Goal: Task Accomplishment & Management: Manage account settings

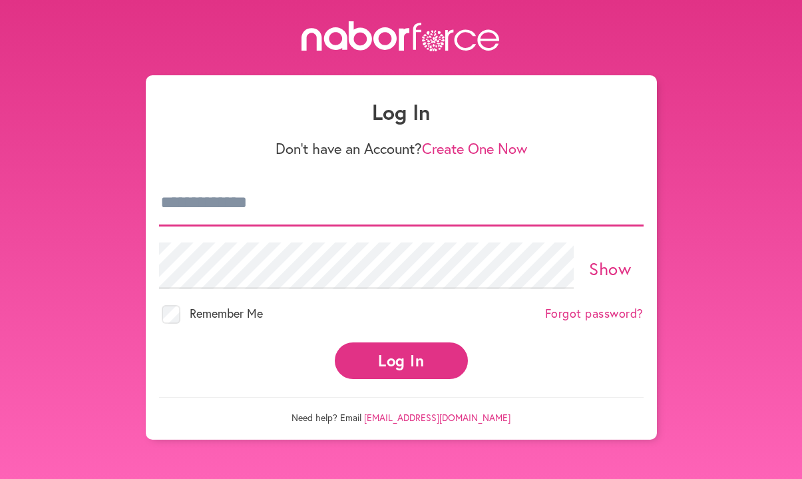
type input "**********"
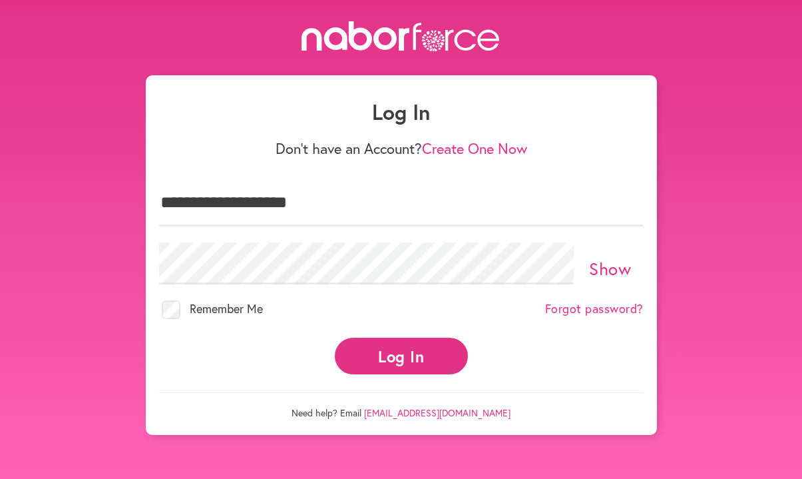
click at [395, 346] on button "Log In" at bounding box center [401, 356] width 133 height 37
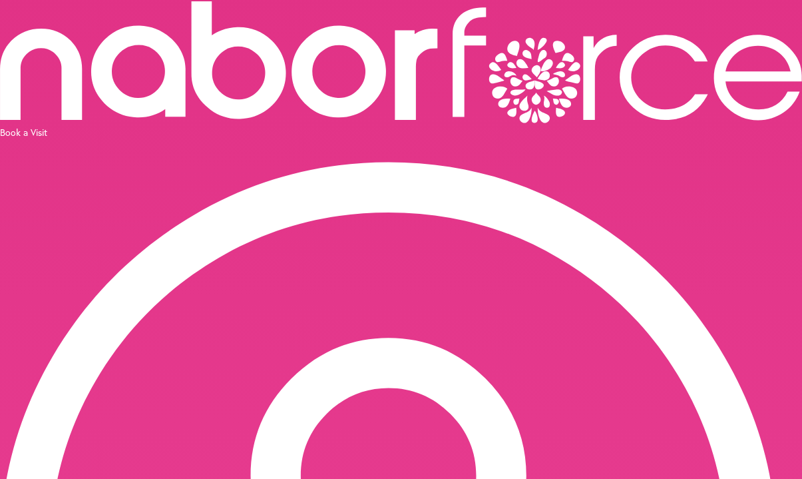
scroll to position [17, 0]
